Goal: Find specific page/section: Find specific page/section

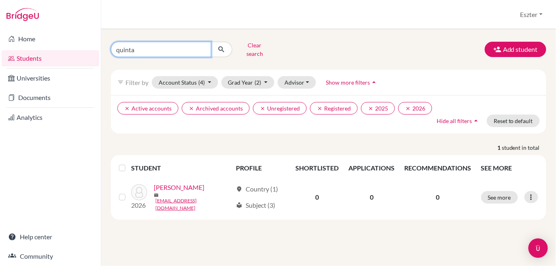
click at [202, 45] on input "quinta" at bounding box center [161, 49] width 100 height 15
type input "kosz"
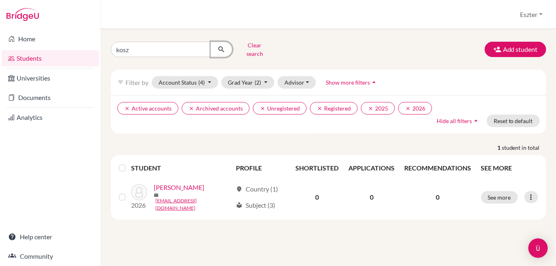
click at [222, 49] on icon "submit" at bounding box center [221, 49] width 8 height 8
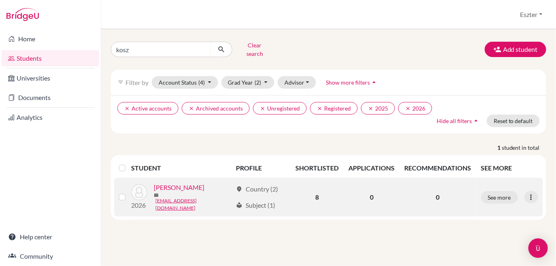
click at [195, 186] on link "[PERSON_NAME]" at bounding box center [179, 187] width 51 height 10
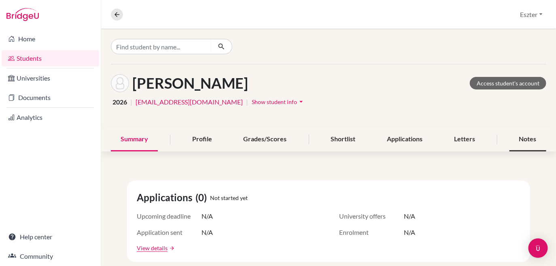
click at [527, 141] on div "Notes" at bounding box center [527, 139] width 37 height 24
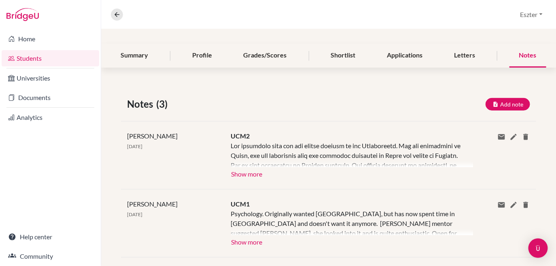
scroll to position [89, 0]
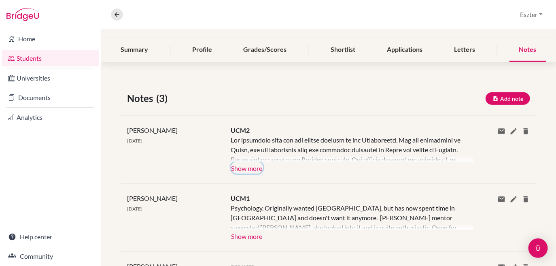
click at [258, 167] on button "Show more" at bounding box center [247, 167] width 32 height 12
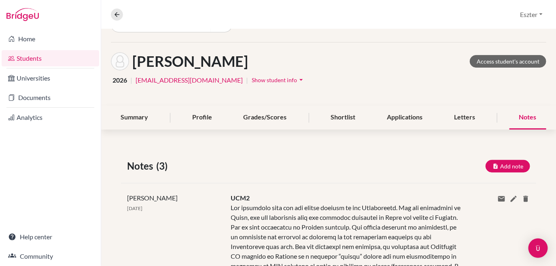
scroll to position [0, 0]
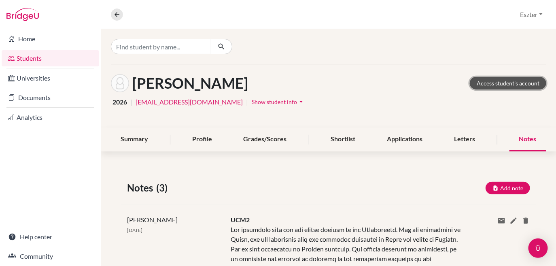
click at [505, 82] on link "Access student's account" at bounding box center [507, 83] width 76 height 13
